Goal: Task Accomplishment & Management: Complete application form

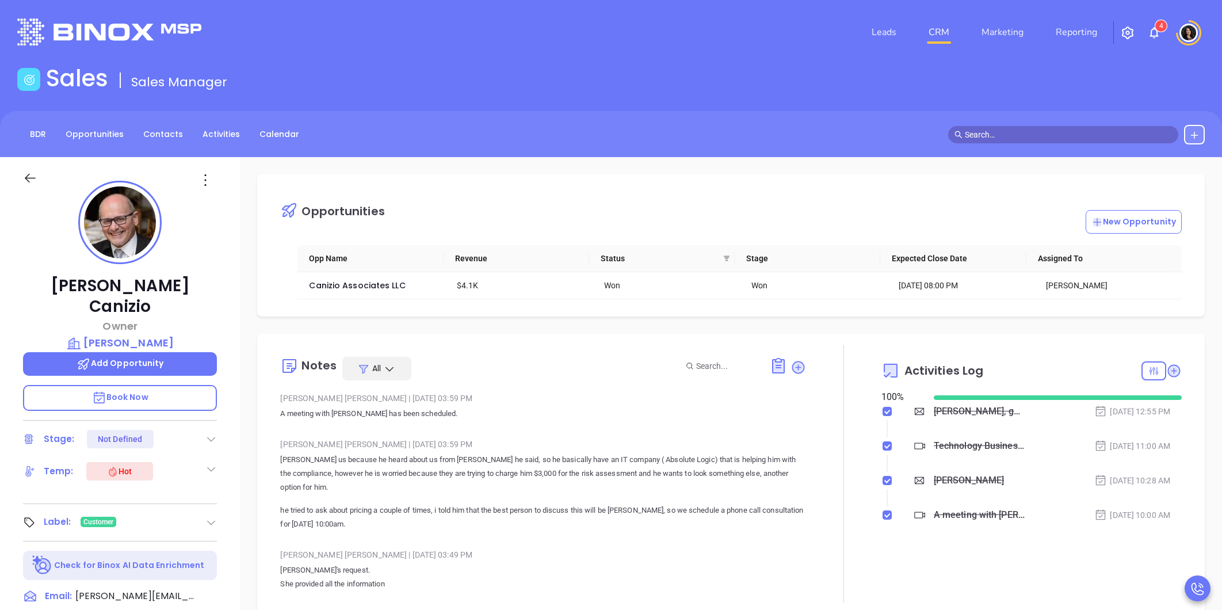
click at [973, 131] on input "text" at bounding box center [1068, 134] width 207 height 13
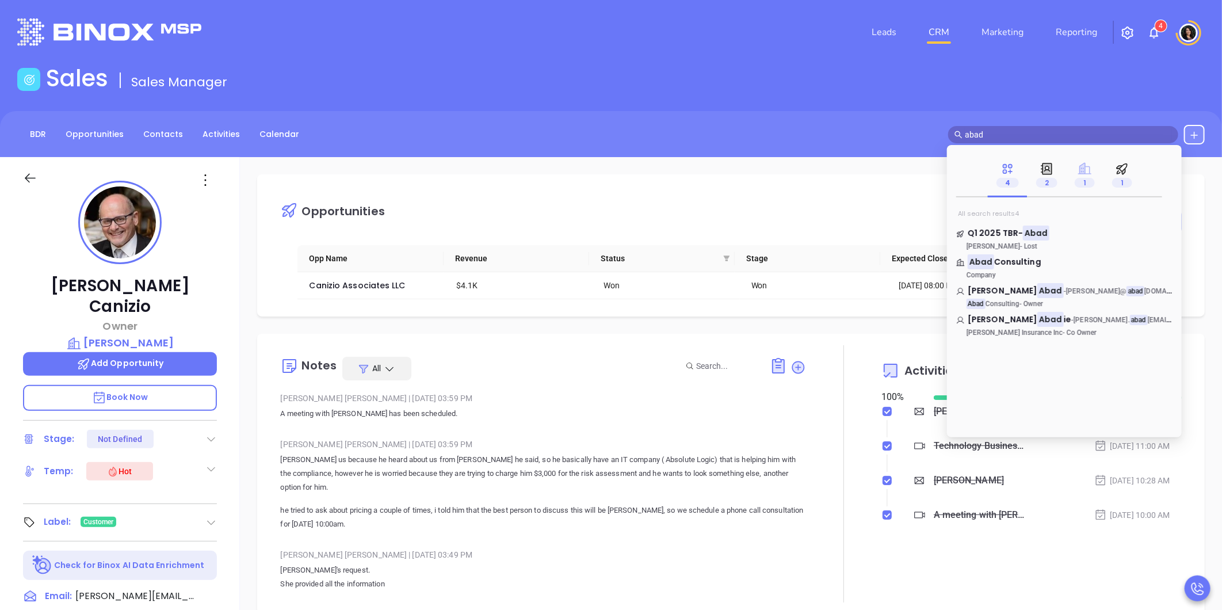
type input "abad"
click at [1082, 174] on icon at bounding box center [1084, 169] width 13 height 12
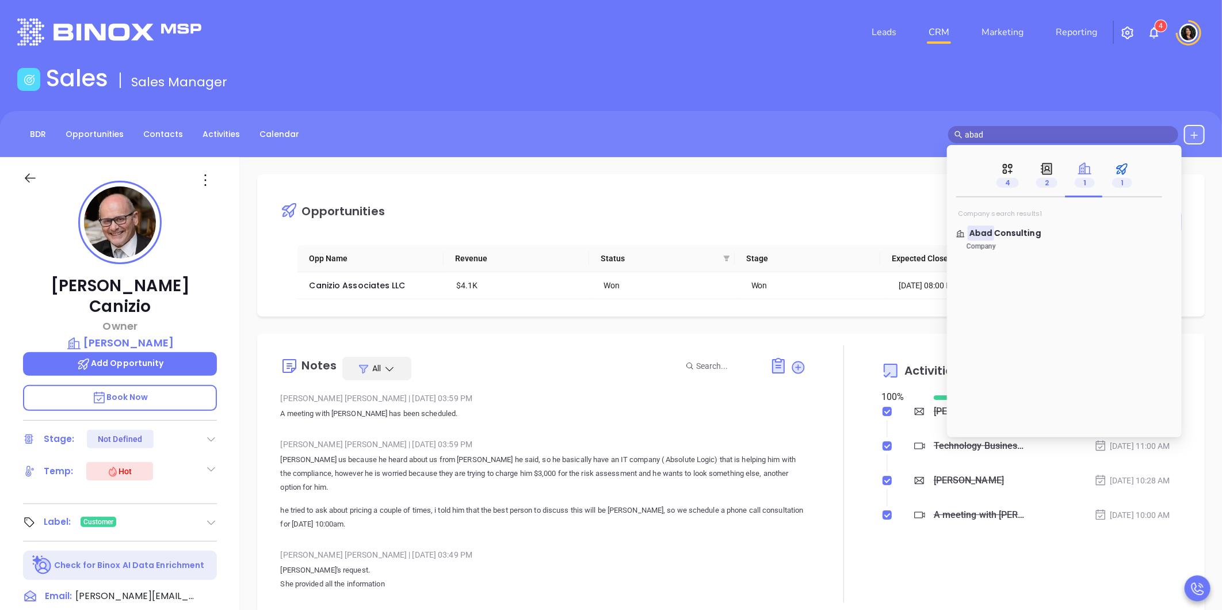
click at [1117, 185] on span "1" at bounding box center [1122, 183] width 20 height 10
click at [1081, 173] on icon at bounding box center [1084, 169] width 13 height 12
click at [1018, 240] on link "Abad Consulting Company" at bounding box center [1064, 238] width 216 height 23
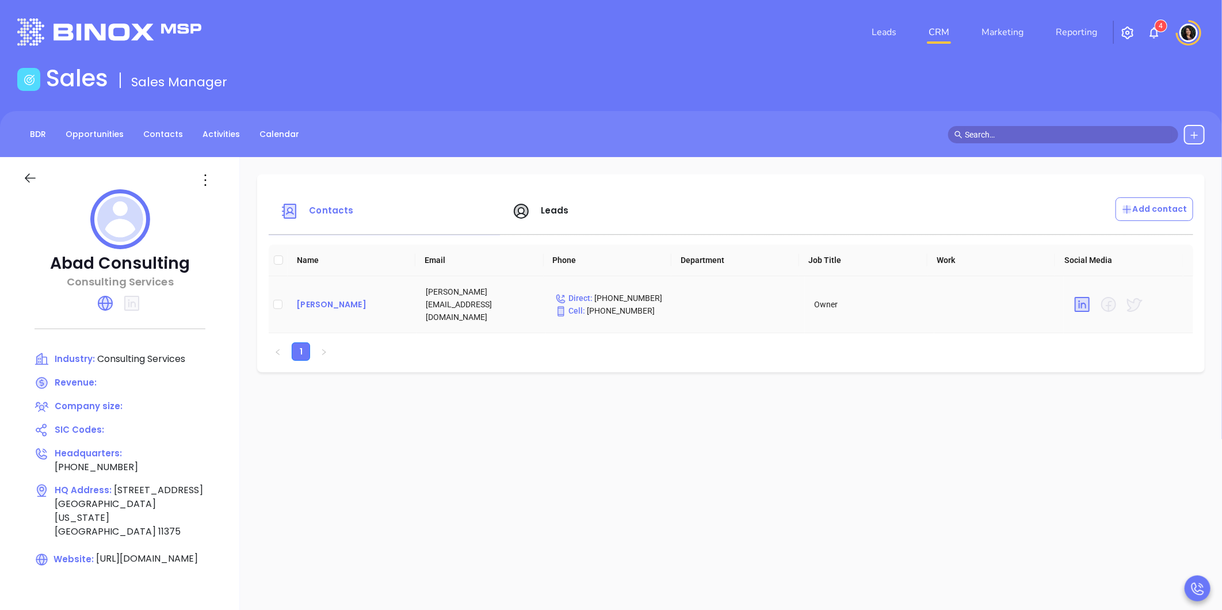
click at [332, 304] on div "[PERSON_NAME]" at bounding box center [351, 304] width 111 height 14
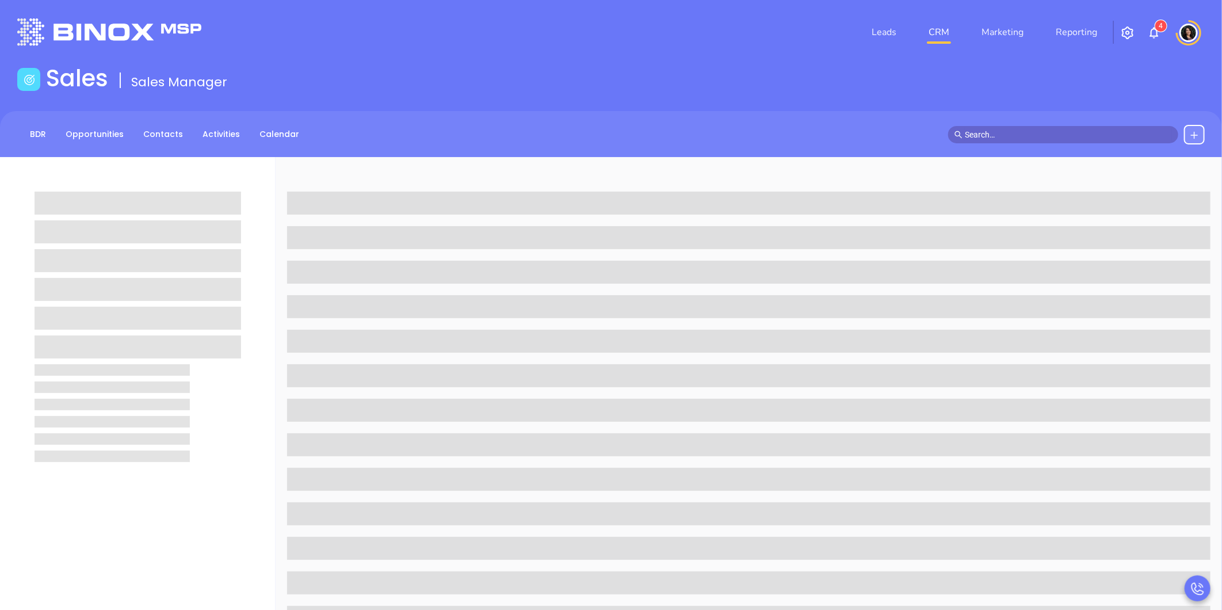
click at [414, 83] on div "Sales Sales Manager" at bounding box center [610, 80] width 1201 height 32
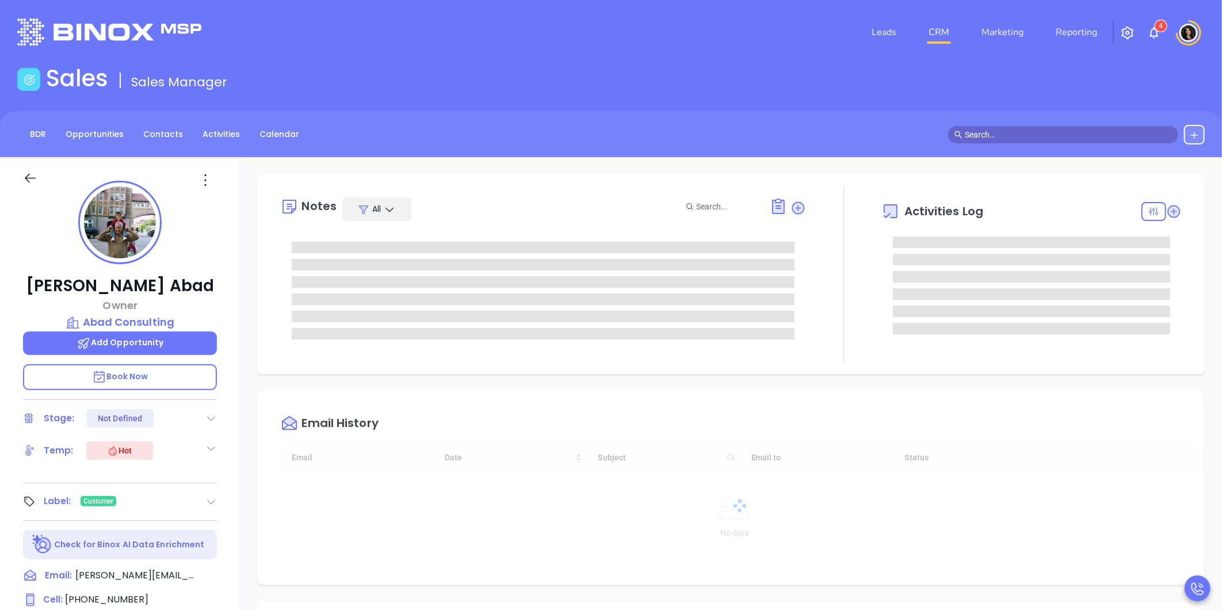
type input "[DATE]"
type input "[PERSON_NAME]"
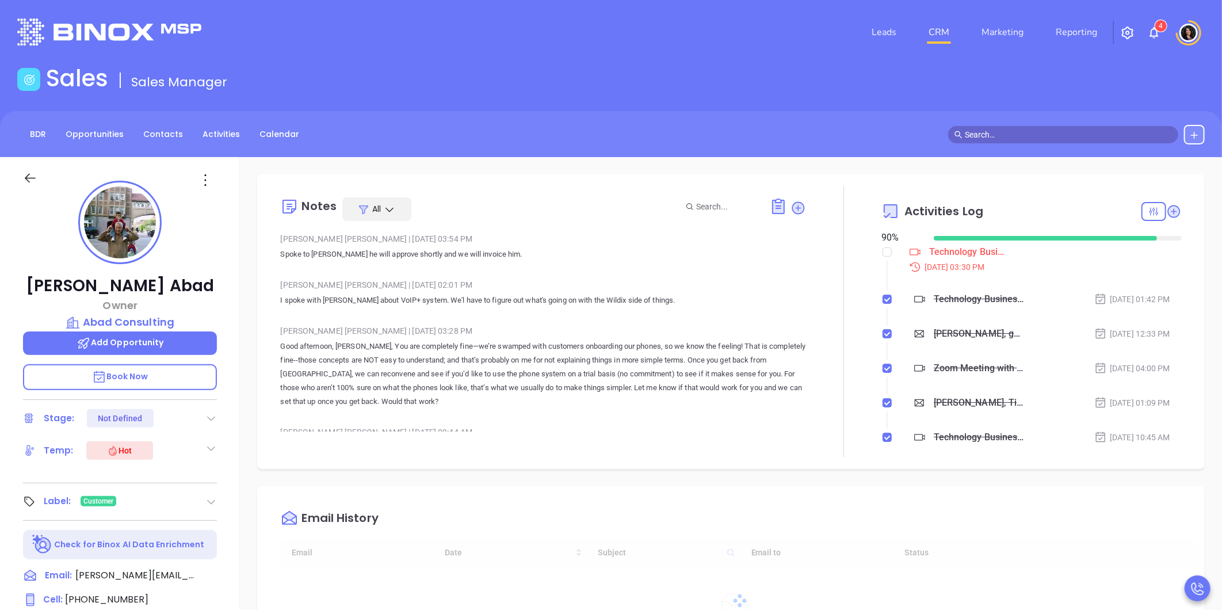
drag, startPoint x: 1172, startPoint y: 82, endPoint x: 1181, endPoint y: 87, distance: 11.1
click at [1172, 82] on div "Sales Sales Manager" at bounding box center [610, 80] width 1201 height 32
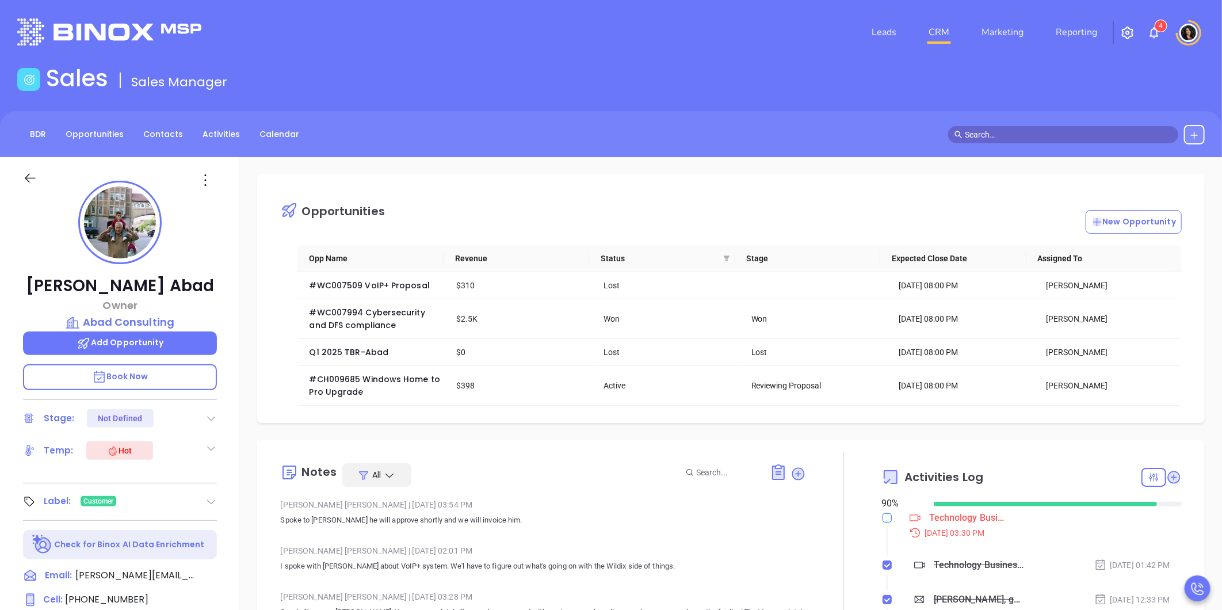
click at [882, 522] on input "checkbox" at bounding box center [886, 517] width 9 height 9
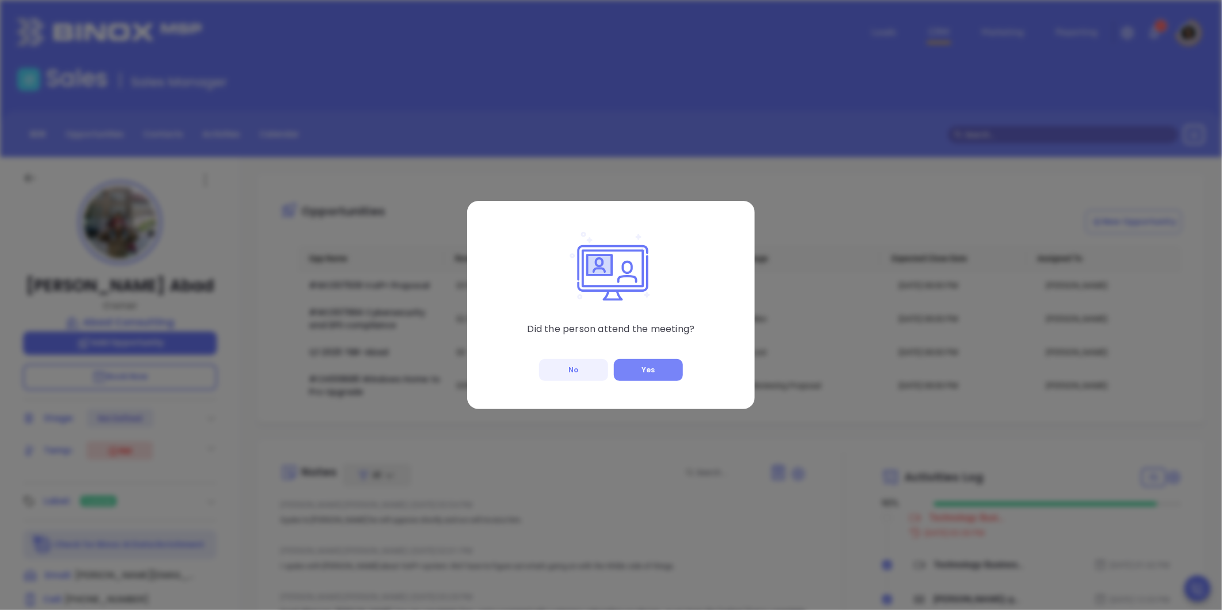
click at [632, 366] on button "Yes" at bounding box center [648, 370] width 69 height 22
checkbox input "true"
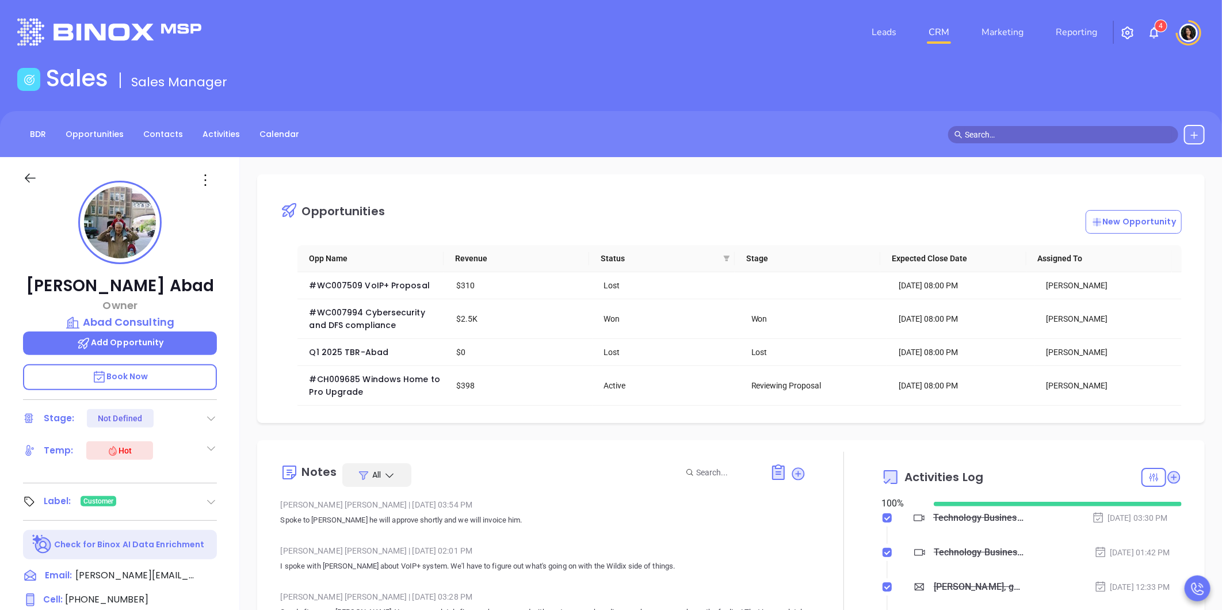
click at [935, 36] on link "CRM" at bounding box center [939, 32] width 30 height 23
